Goal: Task Accomplishment & Management: Manage account settings

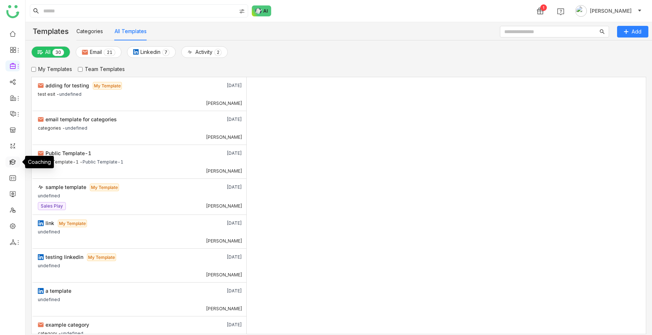
click at [12, 159] on link at bounding box center [12, 161] width 7 height 6
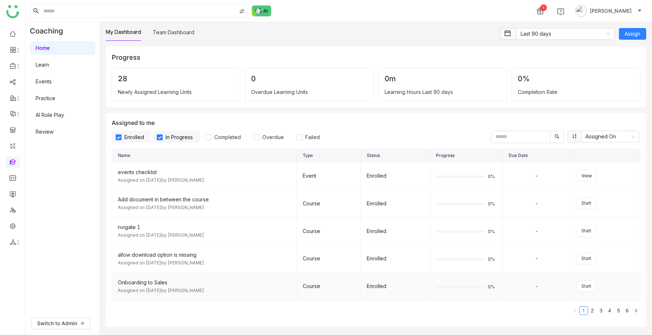
scroll to position [63, 0]
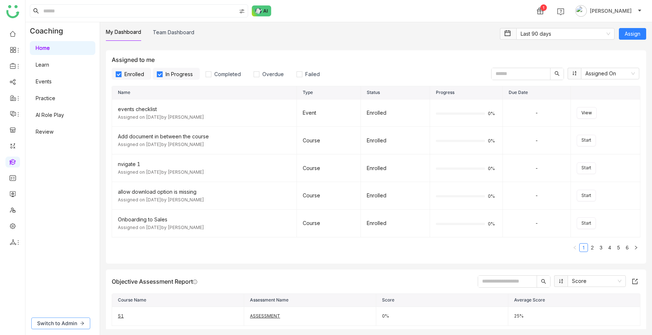
click at [77, 320] on button "Switch to Admin" at bounding box center [60, 323] width 59 height 12
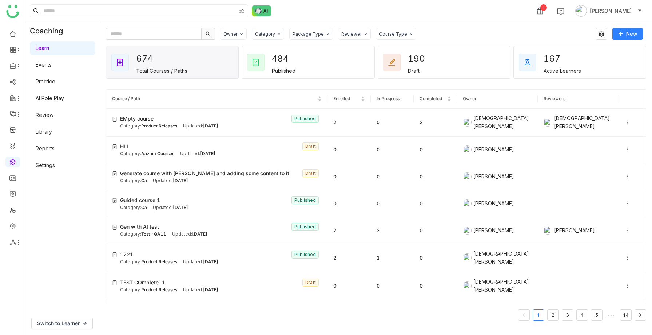
click at [53, 78] on link "Practice" at bounding box center [46, 81] width 20 height 6
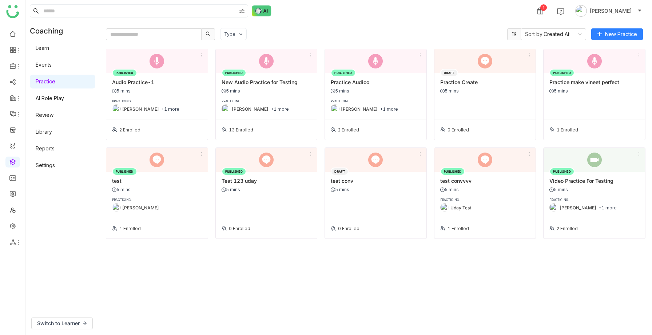
click at [45, 62] on link "Events" at bounding box center [44, 64] width 16 height 6
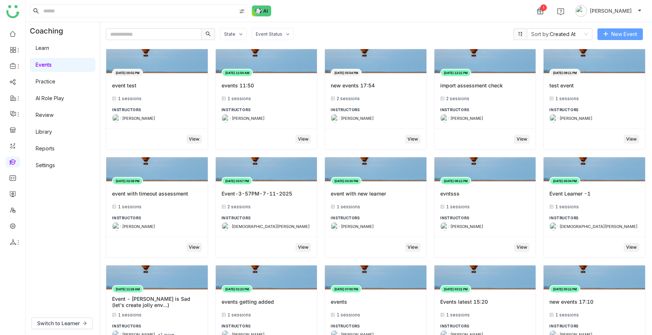
click at [615, 33] on span "New Event" at bounding box center [624, 34] width 26 height 8
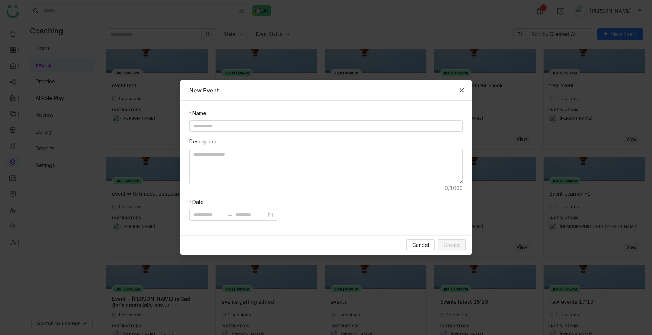
click at [462, 88] on icon "Close" at bounding box center [462, 90] width 6 height 6
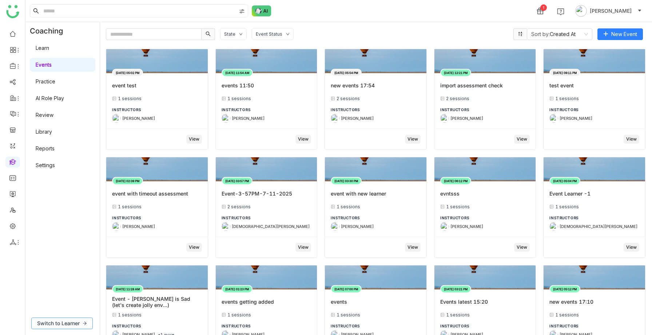
click at [65, 321] on span "Switch to Learner" at bounding box center [58, 323] width 43 height 8
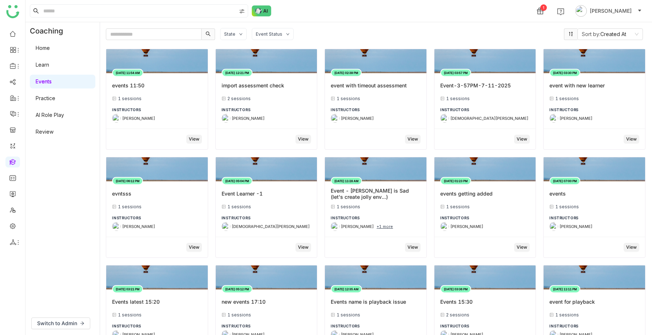
click at [50, 51] on link "Home" at bounding box center [43, 48] width 14 height 6
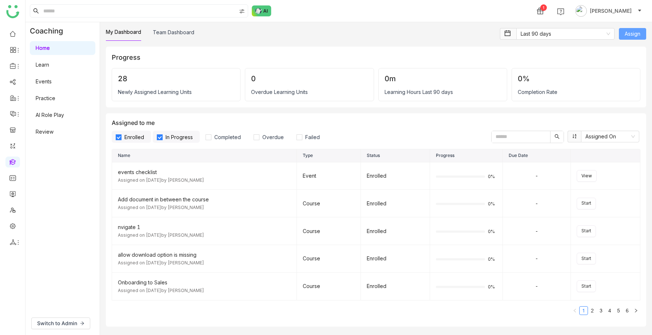
click at [624, 36] on span "Assign" at bounding box center [632, 34] width 16 height 8
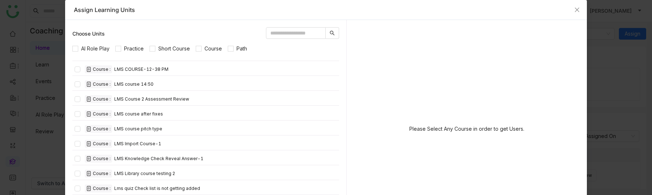
scroll to position [3856, 0]
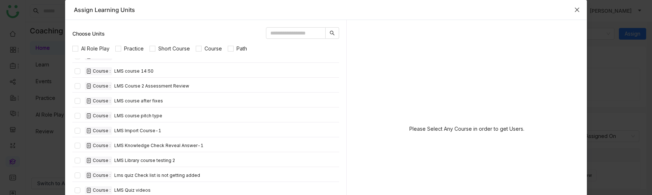
click at [576, 11] on icon "Close" at bounding box center [577, 10] width 6 height 6
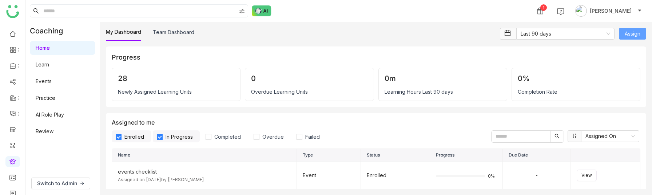
click at [627, 34] on span "Assign" at bounding box center [632, 34] width 16 height 8
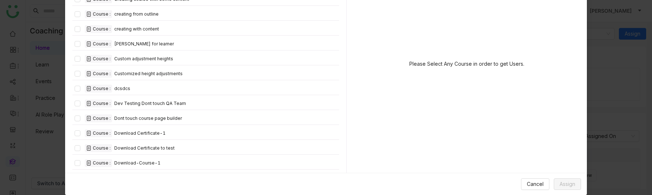
scroll to position [2538, 0]
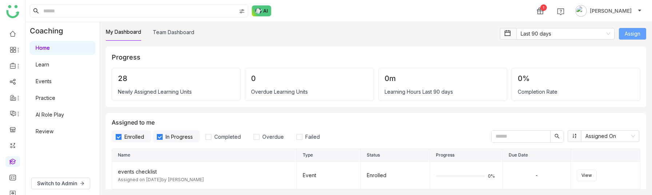
click at [636, 35] on span "Assign" at bounding box center [632, 34] width 16 height 8
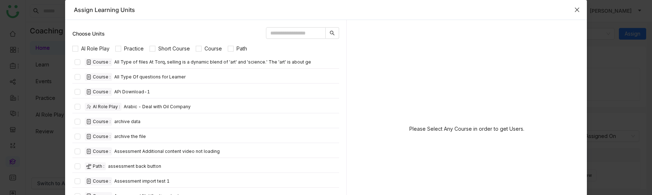
click at [575, 14] on span "Close" at bounding box center [577, 10] width 20 height 20
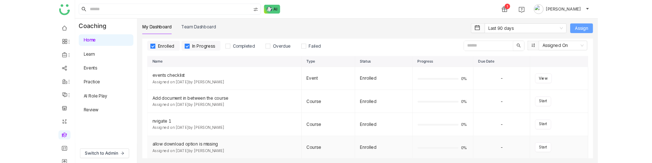
scroll to position [98, 0]
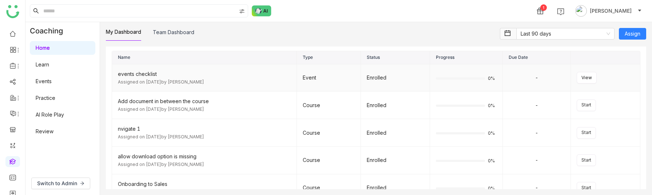
click at [182, 84] on div "Assigned on Jun 24, 2025 by Azam Hussain" at bounding box center [204, 82] width 173 height 7
click at [164, 77] on div "events checklist" at bounding box center [204, 74] width 173 height 8
click at [153, 83] on div "Assigned on Jun 24, 2025 by Azam Hussain" at bounding box center [204, 82] width 173 height 7
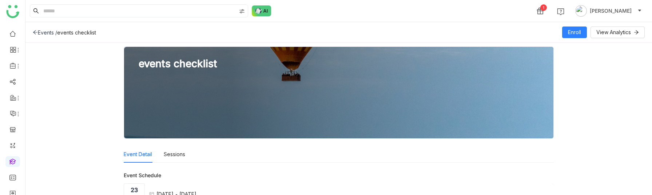
click at [36, 32] on icon at bounding box center [35, 33] width 4 height 4
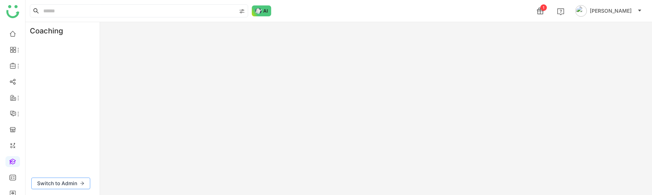
click at [67, 188] on button "Switch to Admin" at bounding box center [60, 184] width 59 height 12
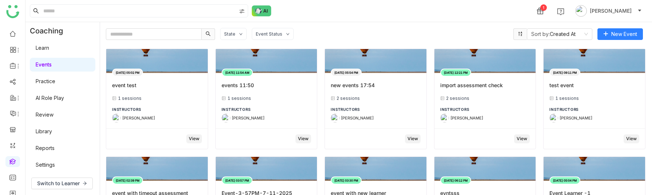
click at [49, 50] on link "Learn" at bounding box center [42, 48] width 13 height 6
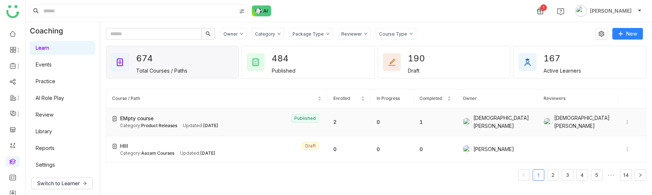
click at [196, 118] on div "EMpty course Published" at bounding box center [220, 119] width 201 height 8
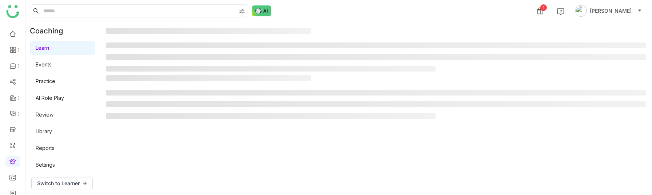
click at [178, 127] on gtmb-manage-detail-wrapper at bounding box center [376, 108] width 540 height 161
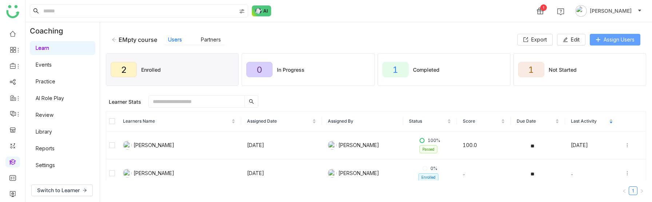
click at [603, 41] on span "Assign Users" at bounding box center [618, 40] width 31 height 8
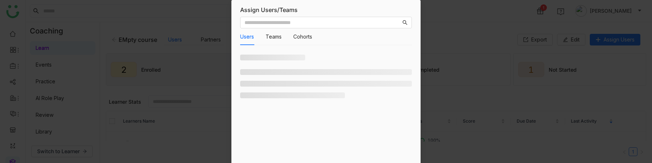
click at [431, 84] on nz-modal-container "Assign Users/Teams Users Teams Cohorts Cancel Assign" at bounding box center [326, 81] width 652 height 163
